Goal: Information Seeking & Learning: Find specific fact

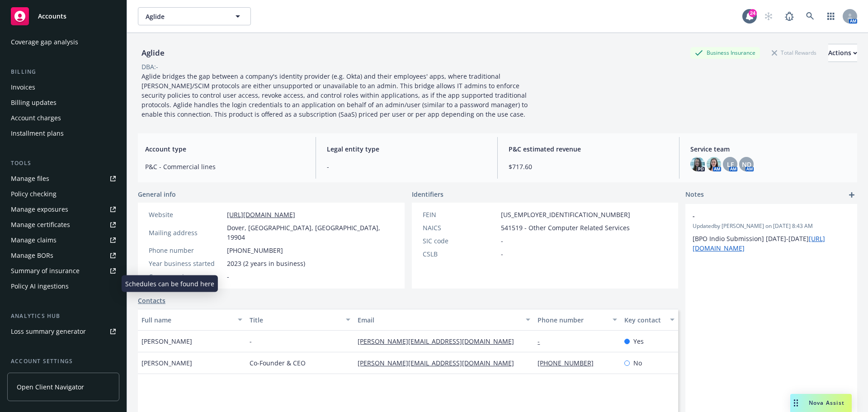
scroll to position [208, 0]
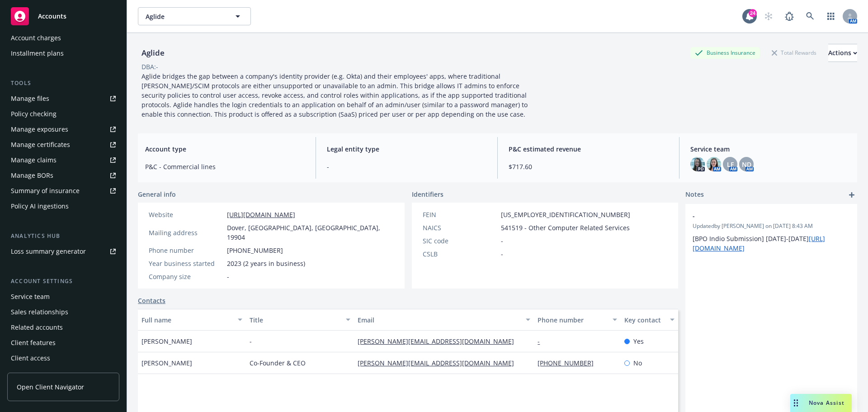
drag, startPoint x: 30, startPoint y: 294, endPoint x: 40, endPoint y: 291, distance: 10.0
click at [30, 294] on div "Service team" at bounding box center [30, 296] width 39 height 14
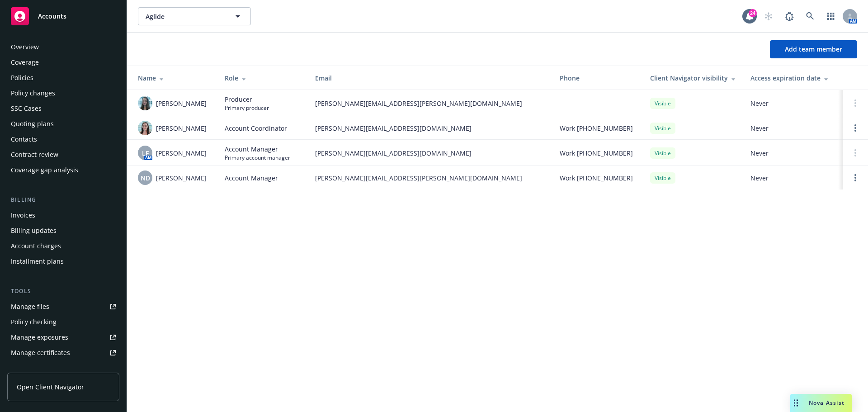
click at [28, 75] on div "Policies" at bounding box center [22, 78] width 23 height 14
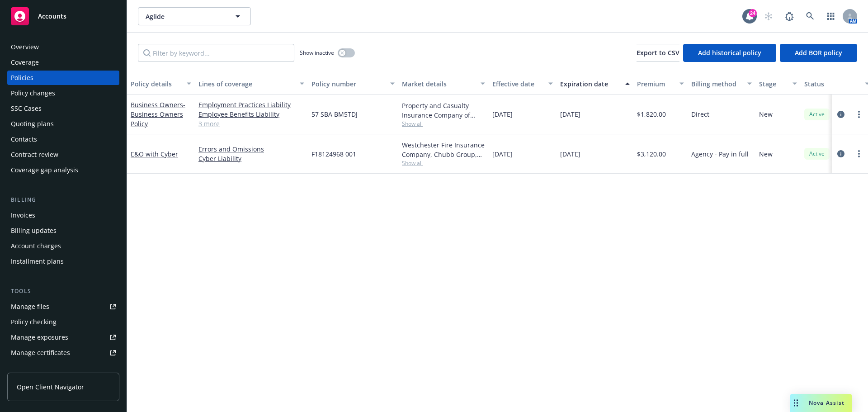
click at [409, 123] on span "Show all" at bounding box center [443, 124] width 83 height 8
drag, startPoint x: 196, startPoint y: 240, endPoint x: 200, endPoint y: 238, distance: 5.1
click at [196, 240] on div "Policy details Lines of coverage Policy number Market details Effective date Ex…" at bounding box center [497, 242] width 741 height 339
drag, startPoint x: 314, startPoint y: 114, endPoint x: 327, endPoint y: 114, distance: 13.6
click at [327, 114] on span "57 SBA BM5TDJ" at bounding box center [335, 113] width 46 height 9
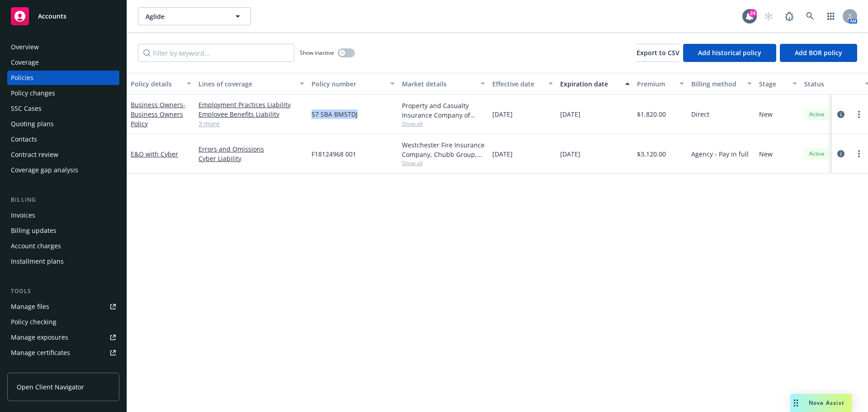
drag, startPoint x: 311, startPoint y: 114, endPoint x: 360, endPoint y: 113, distance: 48.9
click at [360, 113] on div "57 SBA BM5TDJ" at bounding box center [353, 115] width 90 height 40
copy span "57 SBA BM5TDJ"
click at [150, 115] on span "- Business Owners Policy" at bounding box center [158, 114] width 55 height 28
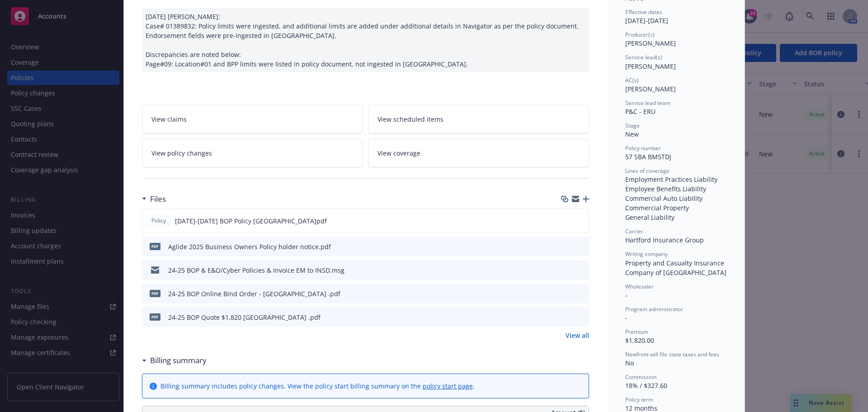
scroll to position [90, 0]
click at [577, 268] on icon "preview file" at bounding box center [581, 268] width 8 height 6
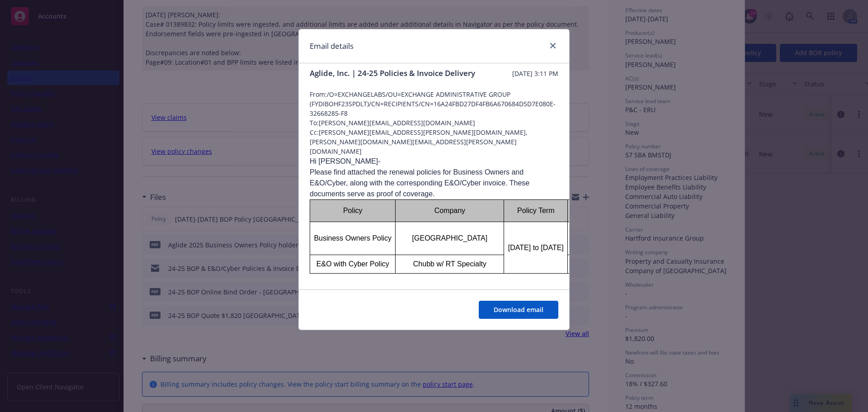
scroll to position [0, 0]
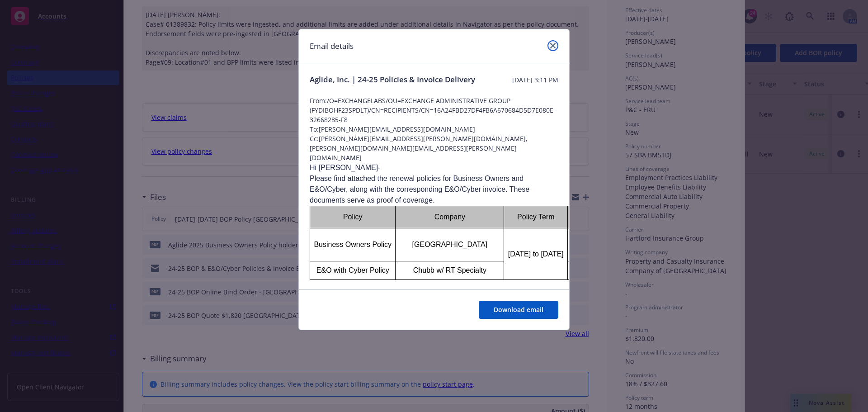
click at [554, 48] on icon "close" at bounding box center [552, 45] width 5 height 5
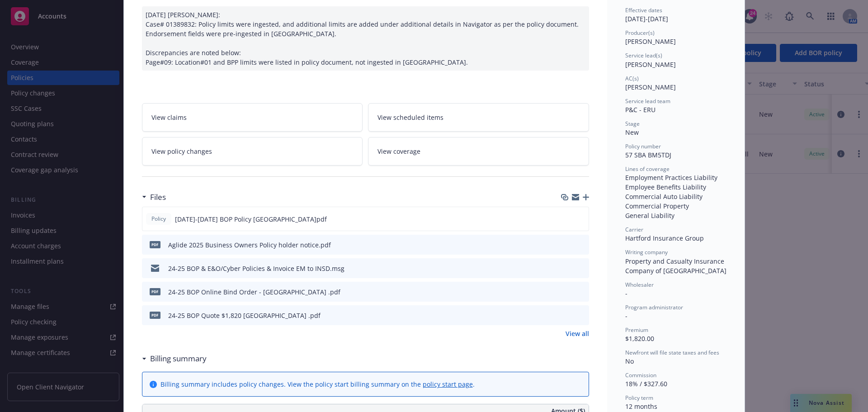
click at [578, 291] on icon "preview file" at bounding box center [581, 291] width 8 height 6
click at [578, 292] on icon "preview file" at bounding box center [581, 291] width 8 height 6
click at [576, 332] on link "View all" at bounding box center [578, 333] width 24 height 9
